Goal: Communication & Community: Answer question/provide support

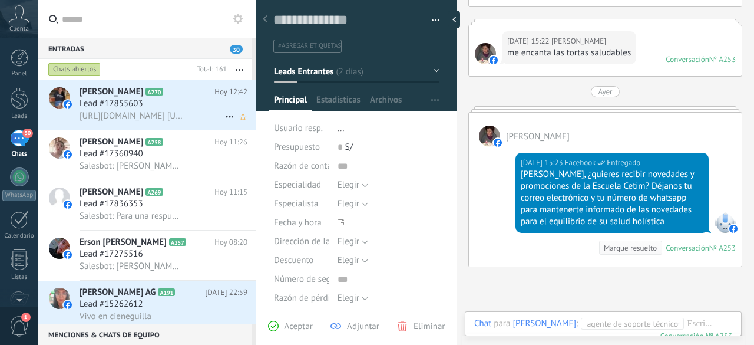
click at [131, 114] on span "[URL][DOMAIN_NAME] [URL][DOMAIN_NAME][DOMAIN_NAME].." at bounding box center [131, 115] width 103 height 11
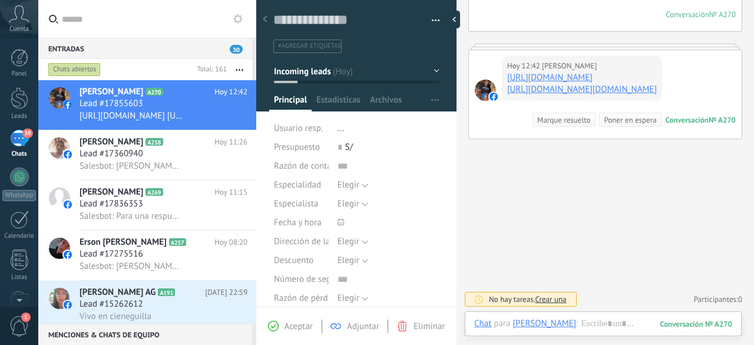
scroll to position [229, 0]
click at [161, 168] on span "Salesbot: [PERSON_NAME], ¿quieres recibir novedades y promociones de la Escuela…" at bounding box center [131, 165] width 103 height 11
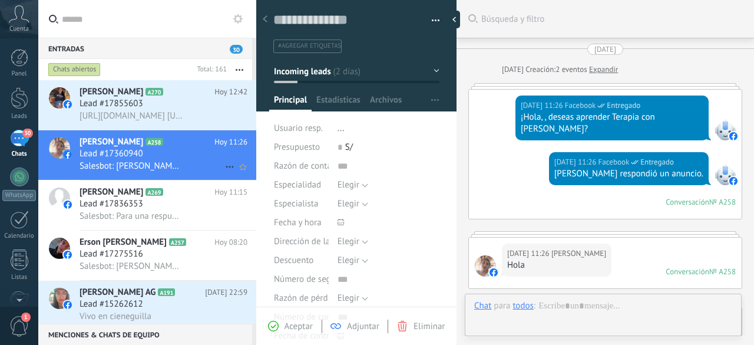
scroll to position [372, 0]
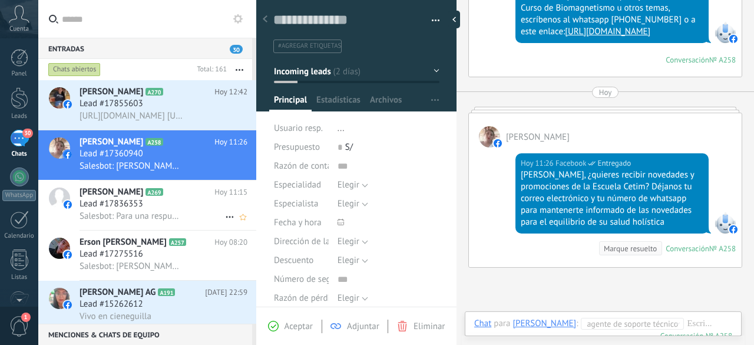
click at [106, 205] on span "Lead #17836353" at bounding box center [112, 204] width 64 height 12
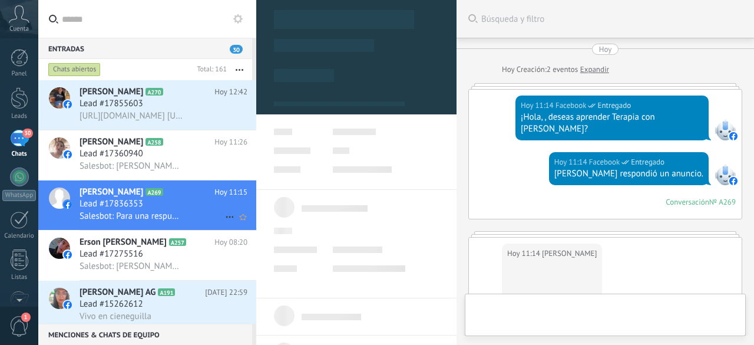
scroll to position [241, 0]
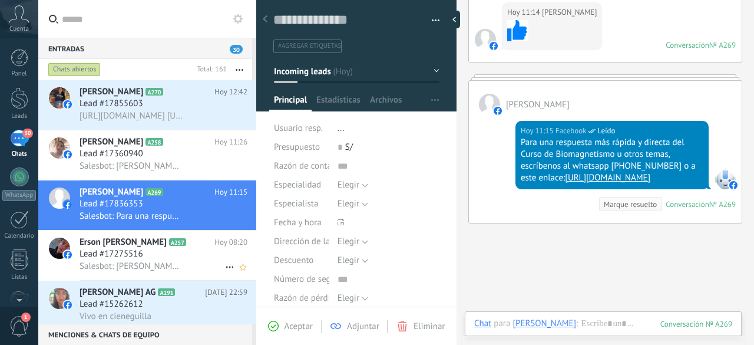
click at [137, 254] on span "Lead #17275516" at bounding box center [112, 254] width 64 height 12
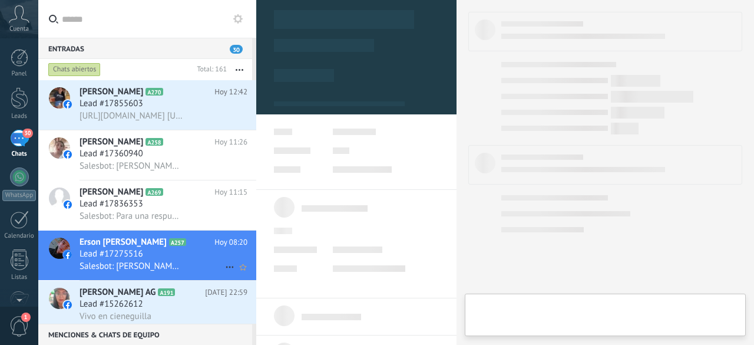
type textarea "**********"
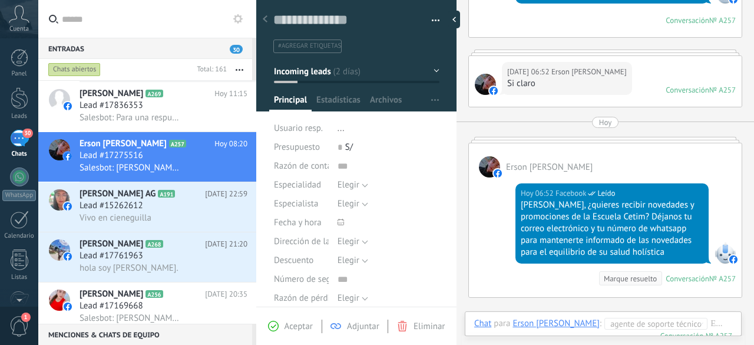
scroll to position [194, 0]
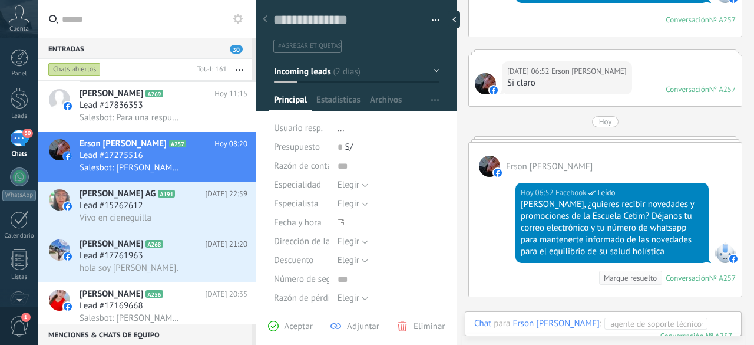
click at [712, 320] on div at bounding box center [621, 335] width 295 height 35
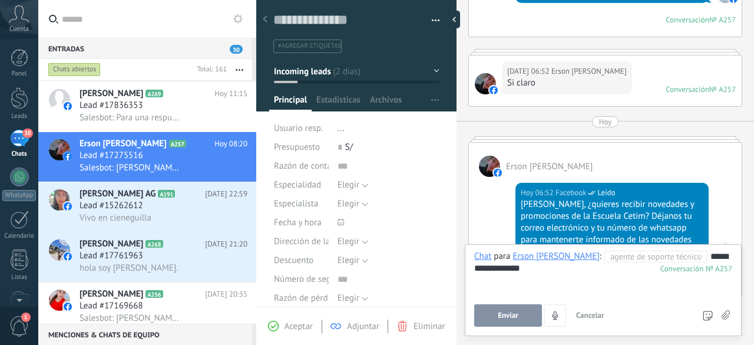
click at [527, 315] on button "Enviar" at bounding box center [508, 315] width 68 height 22
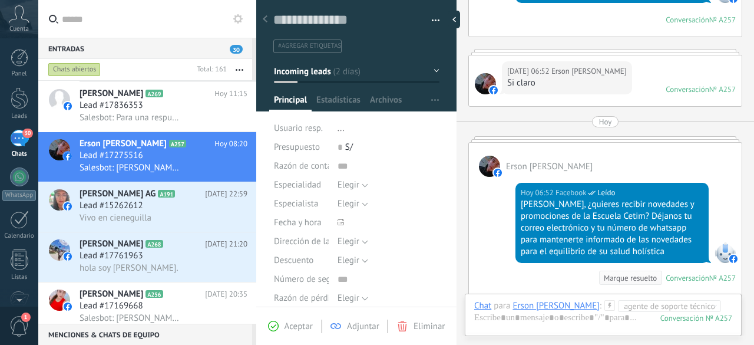
scroll to position [370, 0]
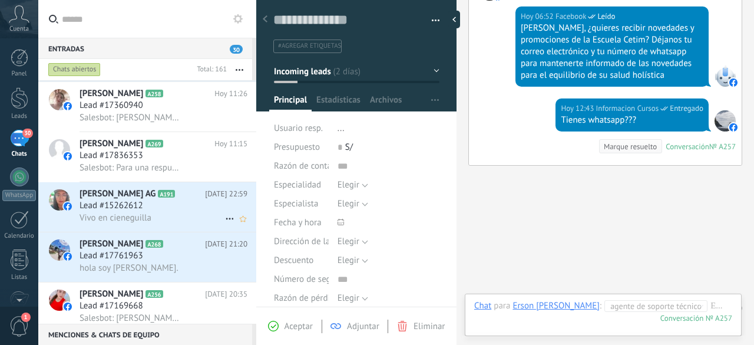
click at [193, 209] on div "Lead #15262612" at bounding box center [164, 206] width 168 height 12
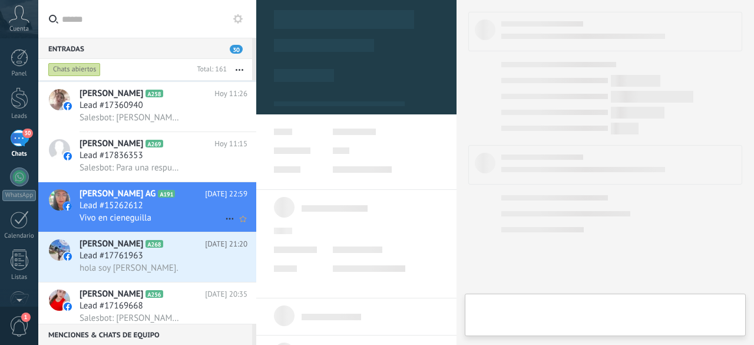
type textarea "**********"
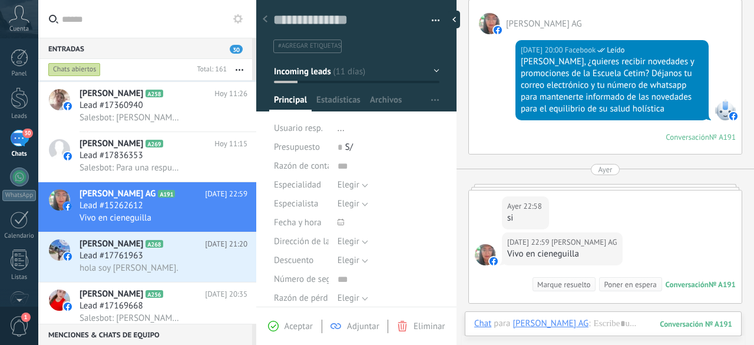
scroll to position [319, 0]
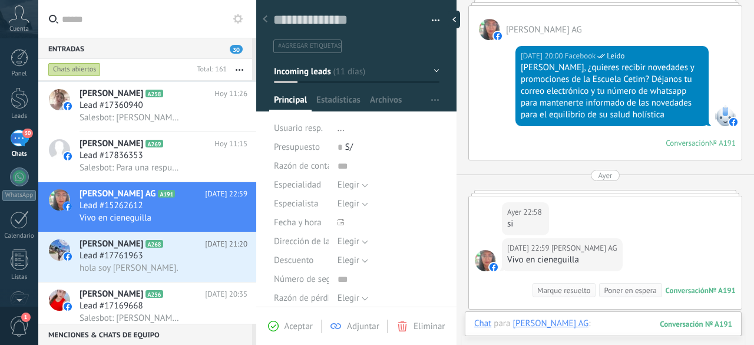
click at [567, 324] on div at bounding box center [603, 335] width 258 height 35
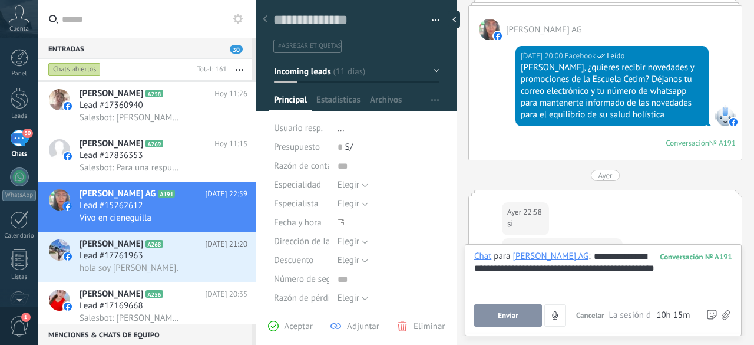
click at [510, 309] on button "Enviar" at bounding box center [508, 315] width 68 height 22
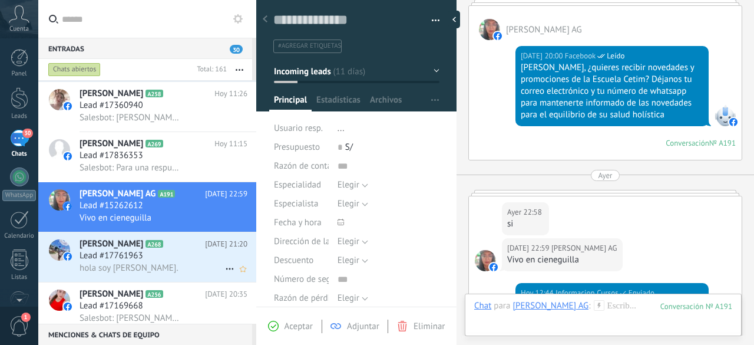
scroll to position [526, 0]
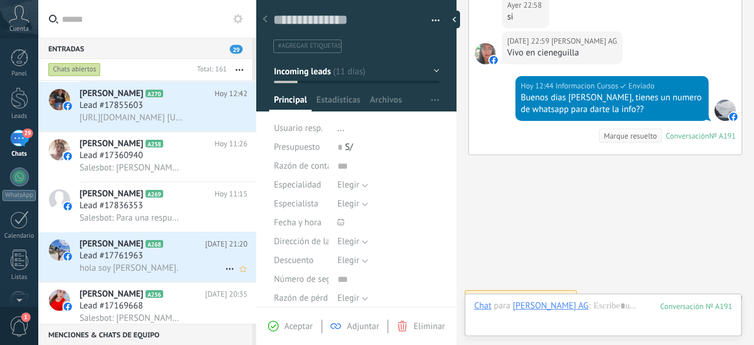
click at [114, 265] on span "hola soy [PERSON_NAME]." at bounding box center [129, 267] width 99 height 11
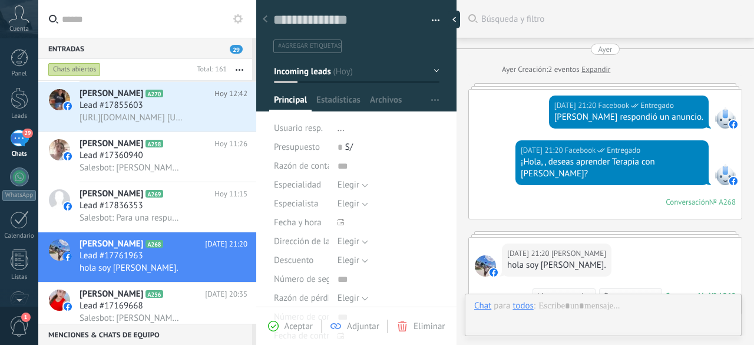
type textarea "**********"
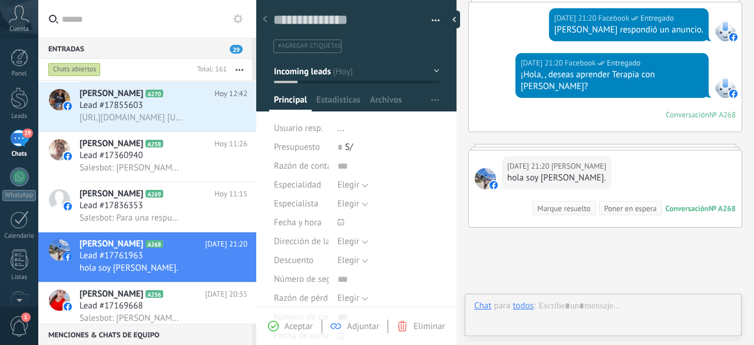
scroll to position [18, 0]
click at [608, 319] on div at bounding box center [603, 335] width 258 height 35
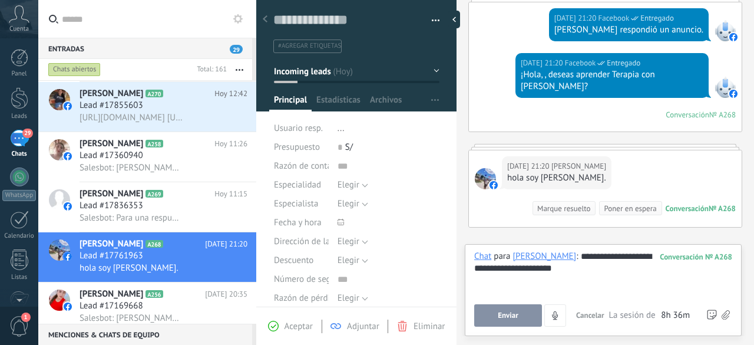
click at [515, 319] on span "Enviar" at bounding box center [508, 315] width 21 height 8
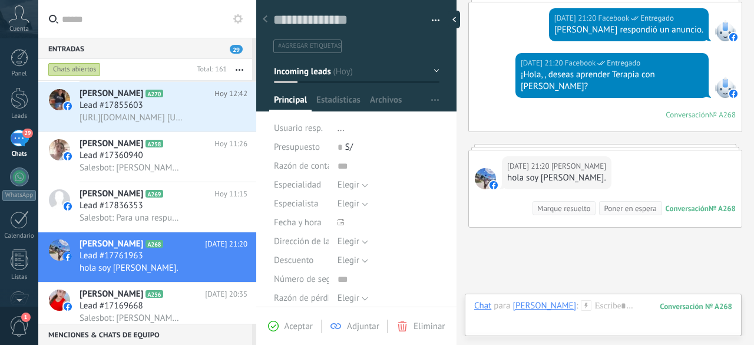
scroll to position [203, 0]
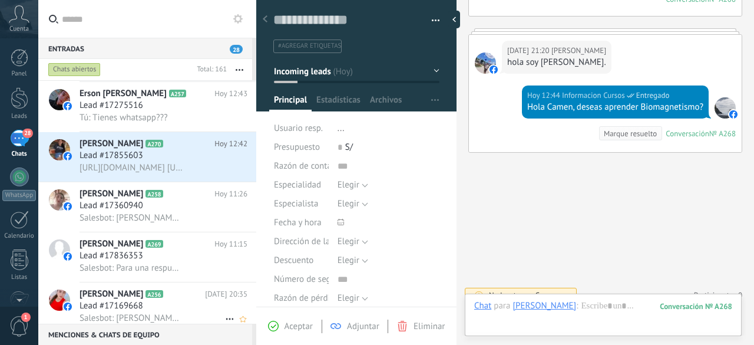
click at [131, 298] on span "[PERSON_NAME]" at bounding box center [112, 294] width 64 height 12
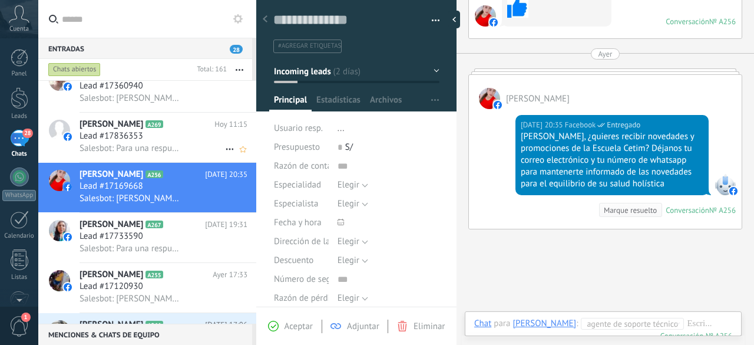
scroll to position [236, 0]
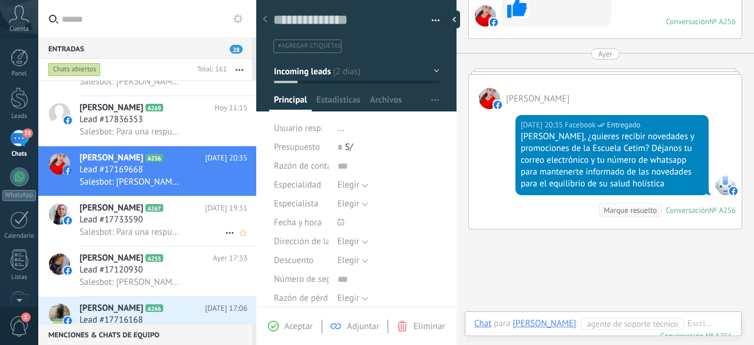
click at [140, 233] on span "Salesbot: Para una respuesta más rápida y directa del Curso de Biomagnetismo u …" at bounding box center [131, 231] width 103 height 11
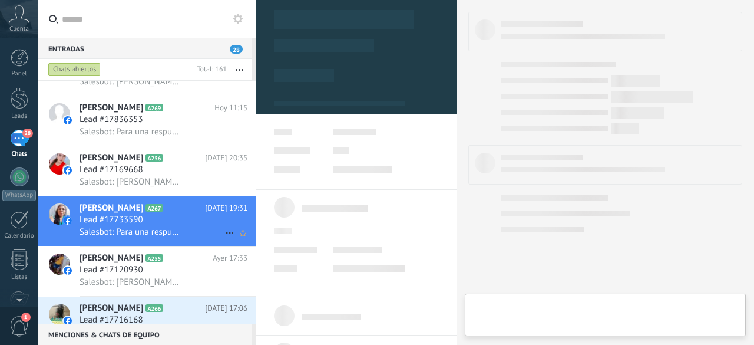
type textarea "**********"
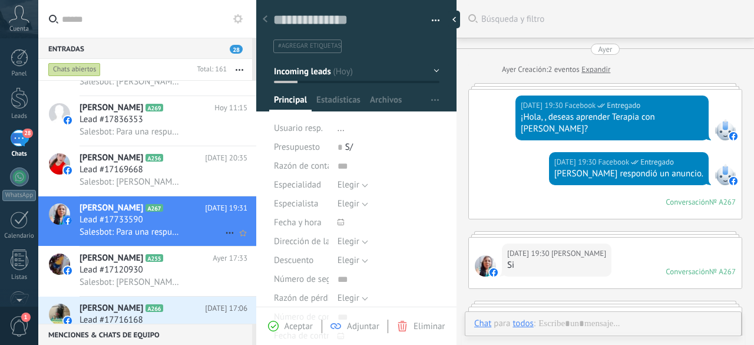
scroll to position [189, 0]
